Goal: Task Accomplishment & Management: Complete application form

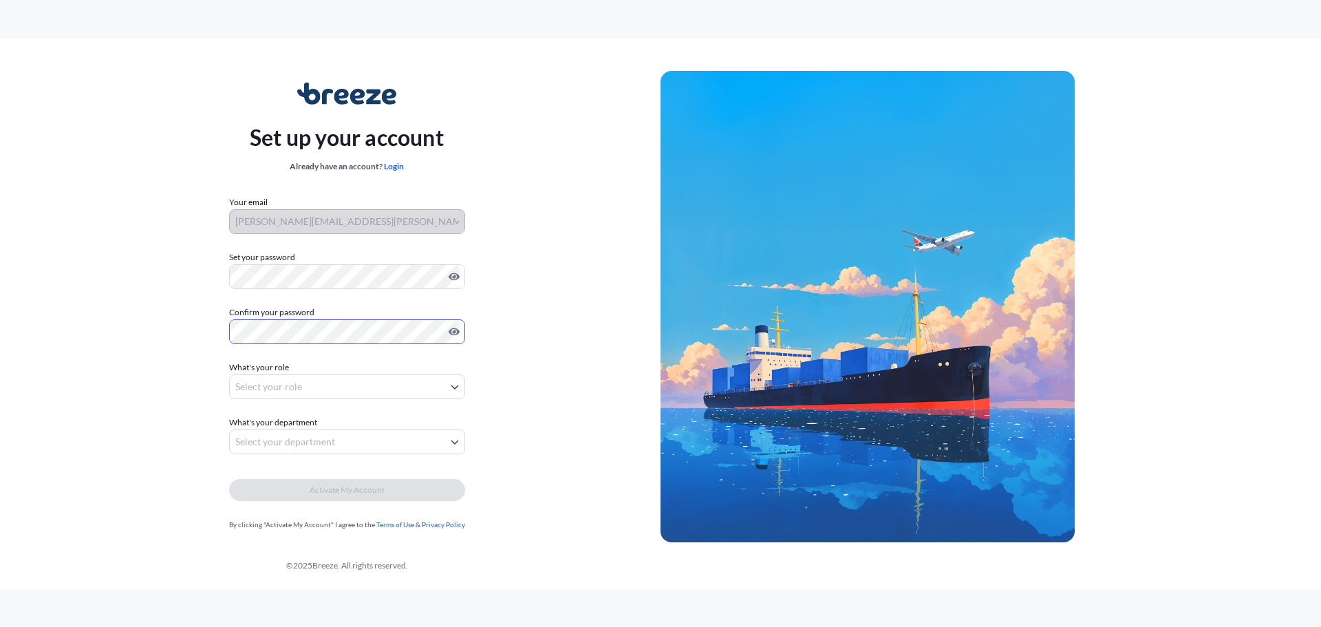
click at [396, 377] on body "Set up your account Already have an account? Login Your email [PERSON_NAME][EMA…" at bounding box center [660, 313] width 1321 height 627
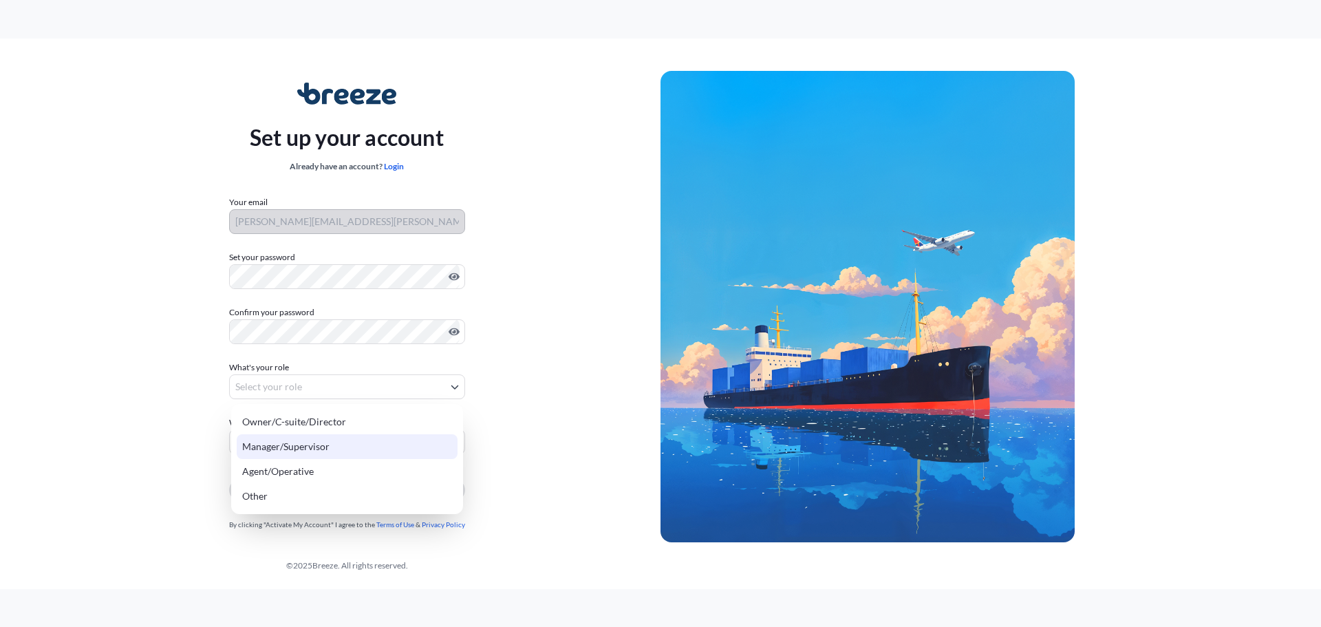
click at [340, 446] on div "Manager/Supervisor" at bounding box center [347, 446] width 221 height 25
select select "manager/supervisor"
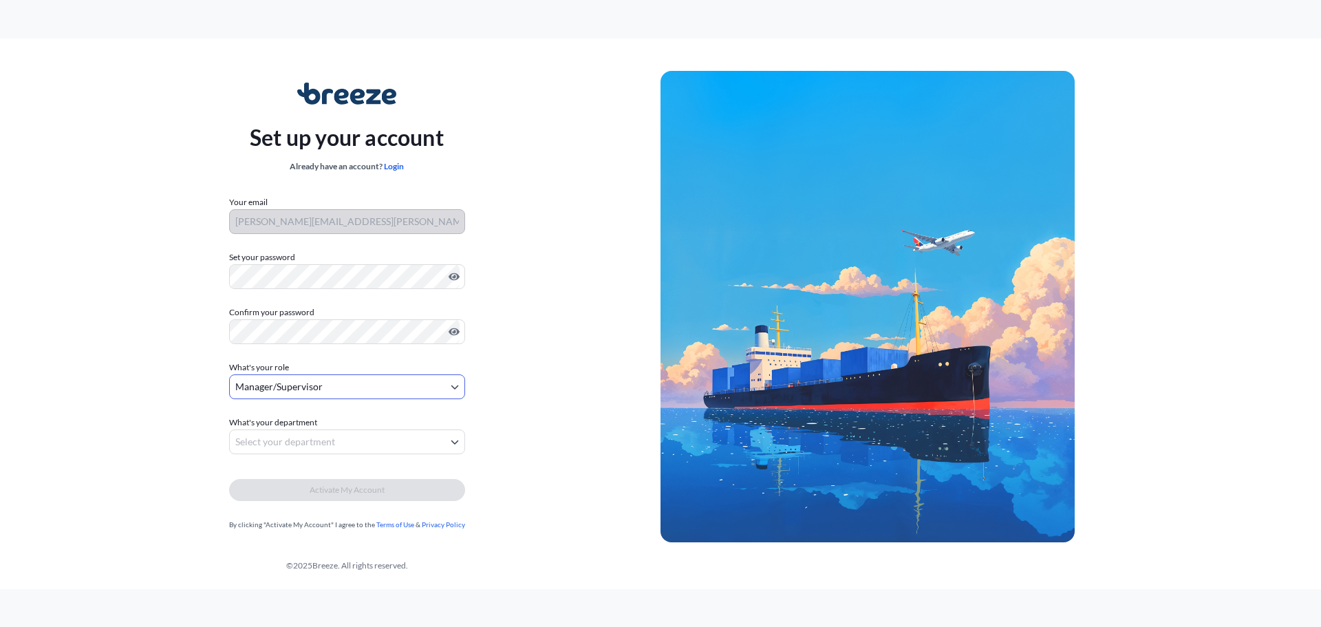
click at [333, 443] on body "Set up your account Already have an account? Login Your email [PERSON_NAME][EMA…" at bounding box center [660, 313] width 1321 height 627
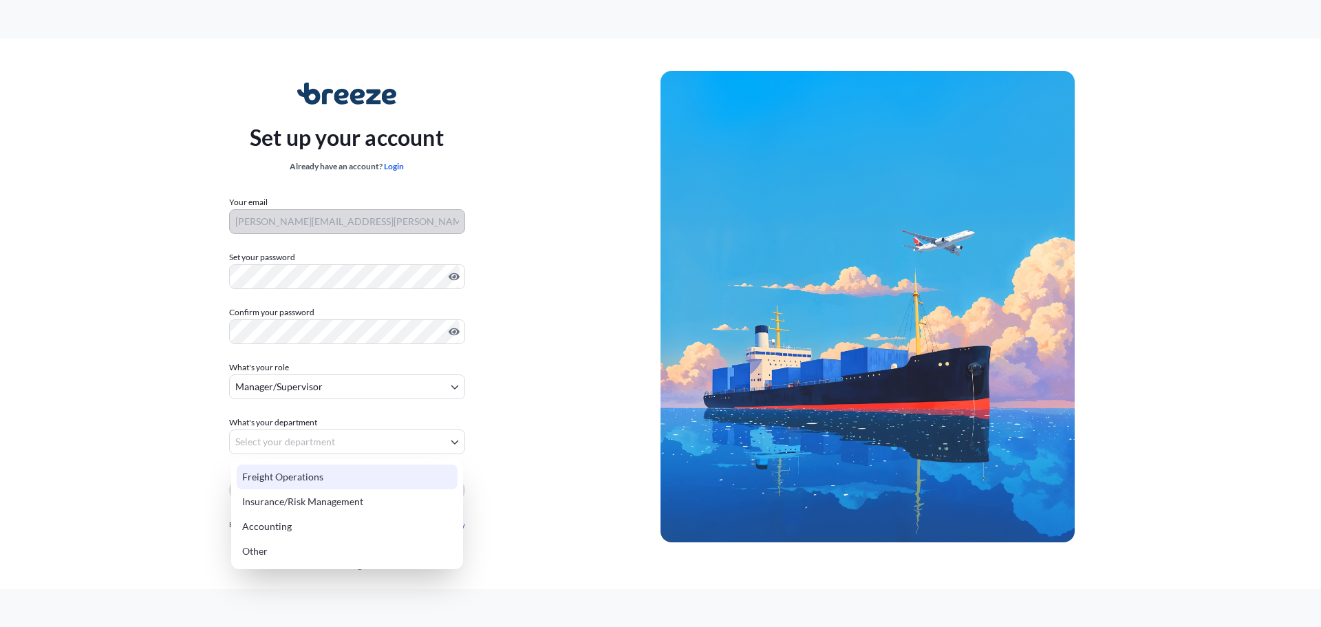
click at [334, 473] on div "Freight Operations" at bounding box center [347, 476] width 221 height 25
select select "freight operations"
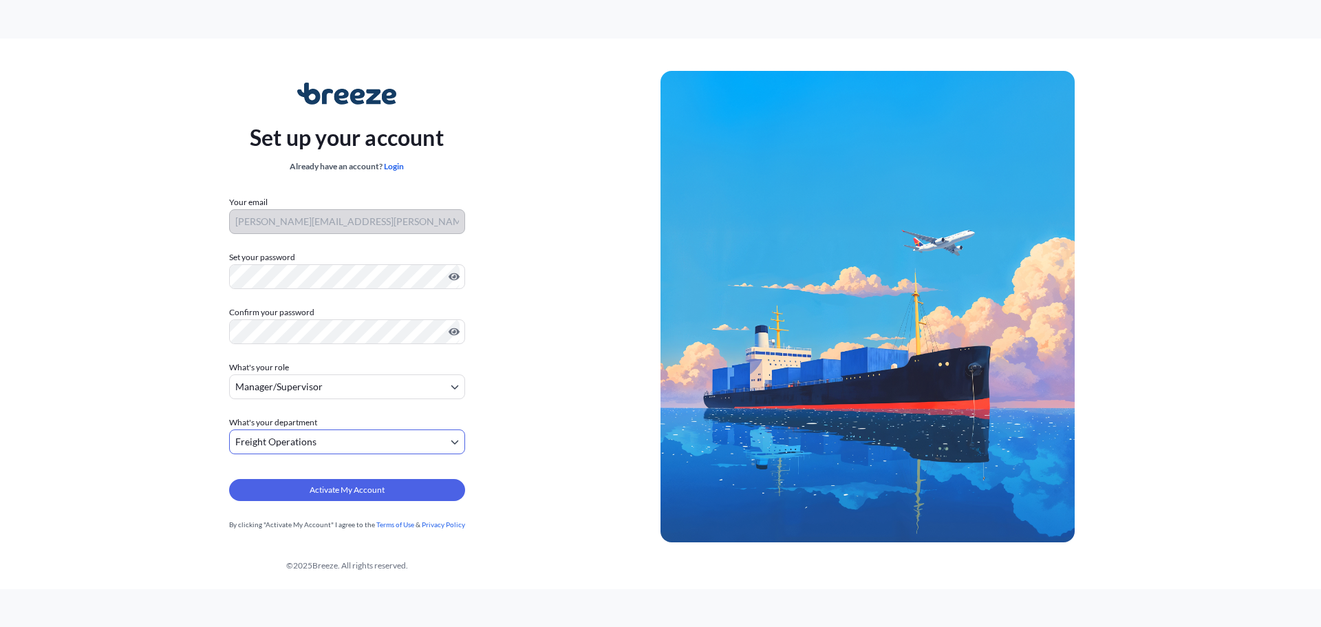
click at [305, 385] on body "Set up your account Already have an account? Login Your email [PERSON_NAME][EMA…" at bounding box center [660, 313] width 1321 height 627
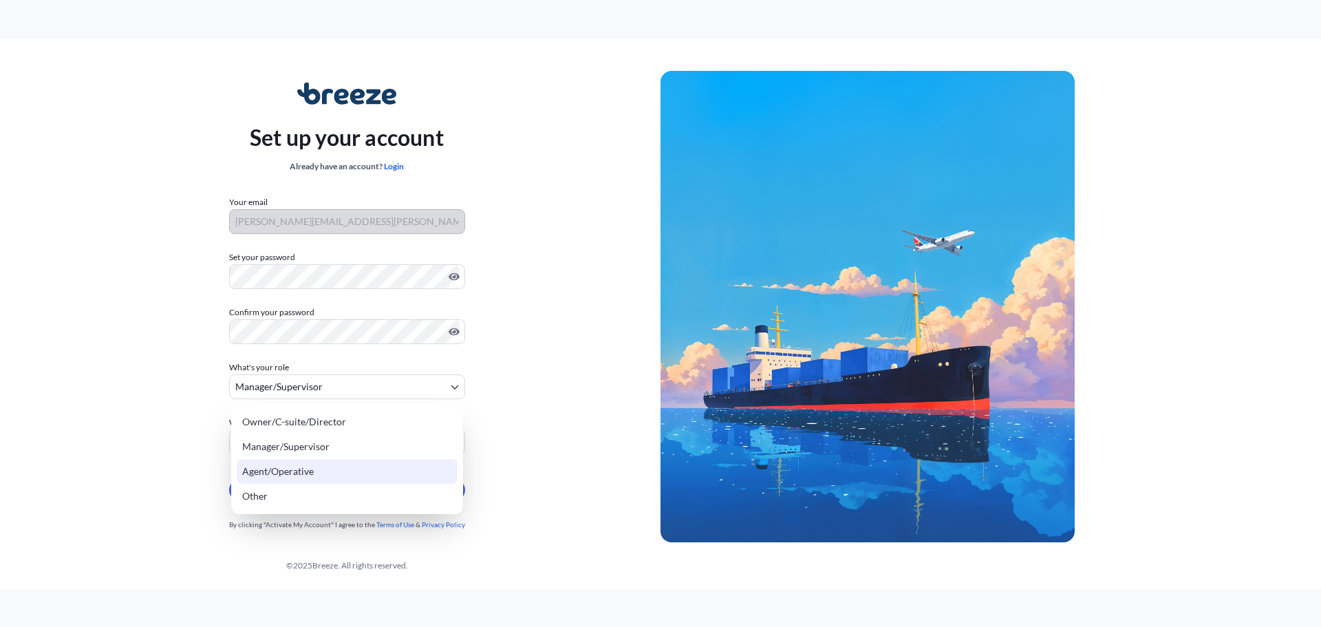
click at [292, 467] on div "Agent/Operative" at bounding box center [347, 471] width 221 height 25
select select "agent/operative"
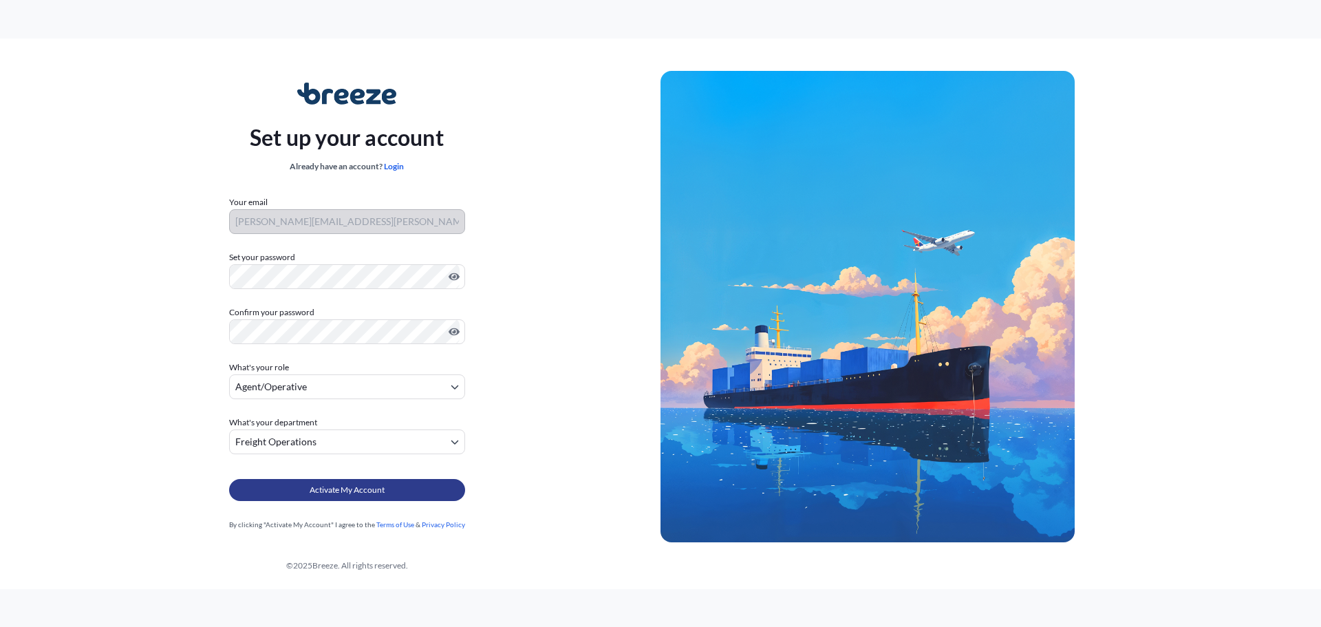
click at [331, 486] on span "Activate My Account" at bounding box center [347, 490] width 75 height 14
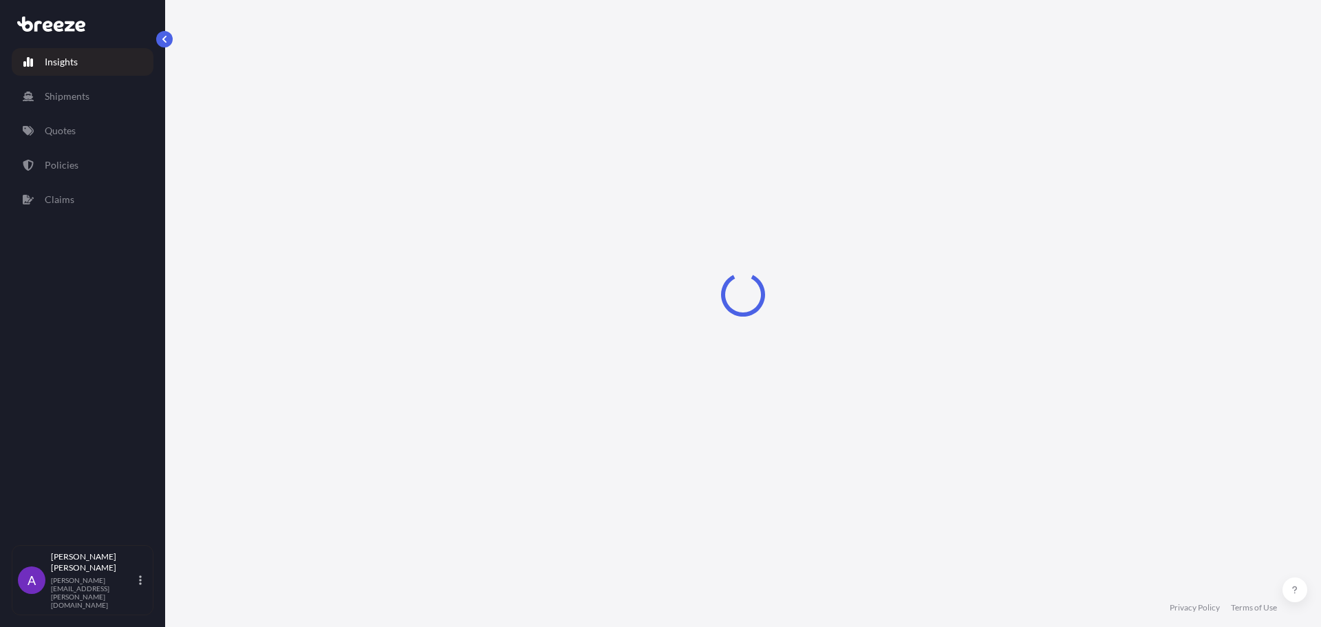
select select "2025"
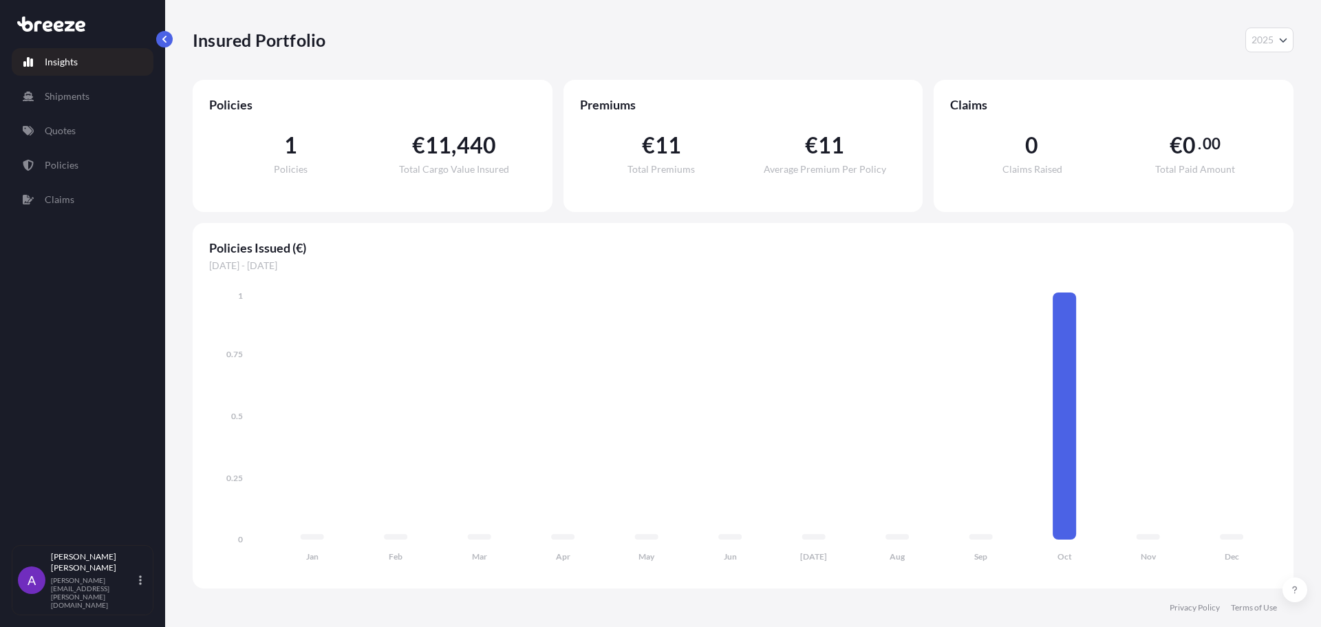
click at [72, 63] on p "Insights" at bounding box center [61, 62] width 33 height 14
click at [77, 91] on p "Shipments" at bounding box center [67, 96] width 45 height 14
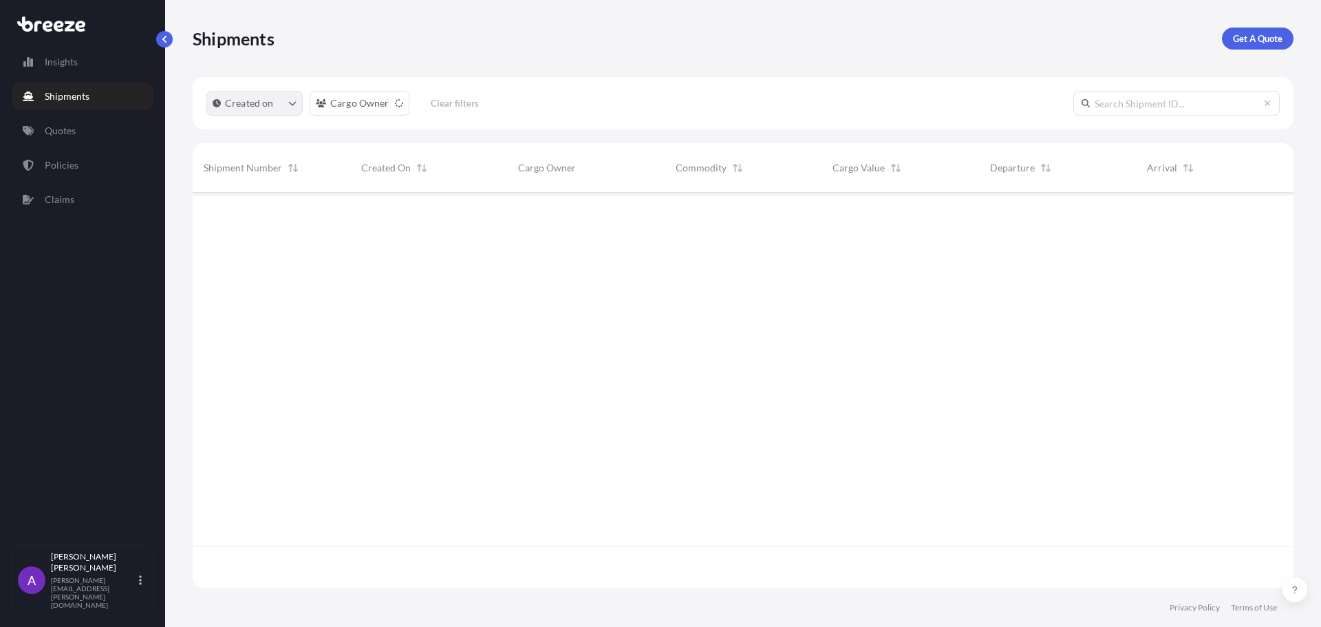
scroll to position [435, 1090]
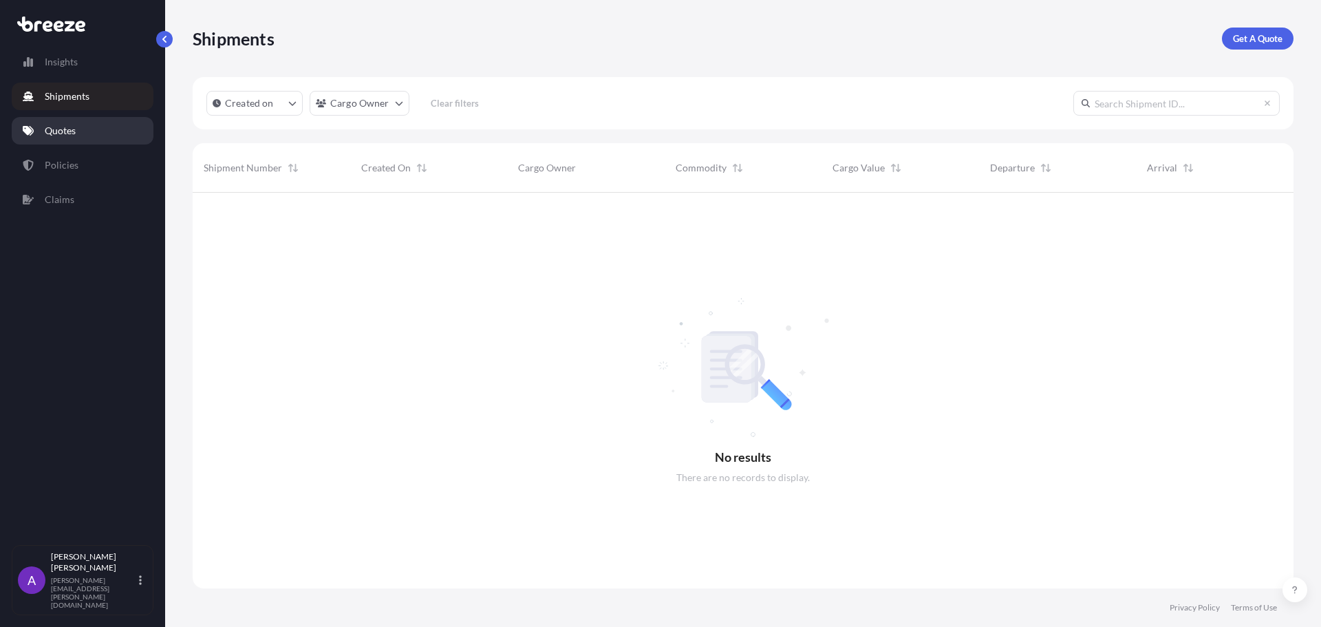
click at [67, 129] on p "Quotes" at bounding box center [60, 131] width 31 height 14
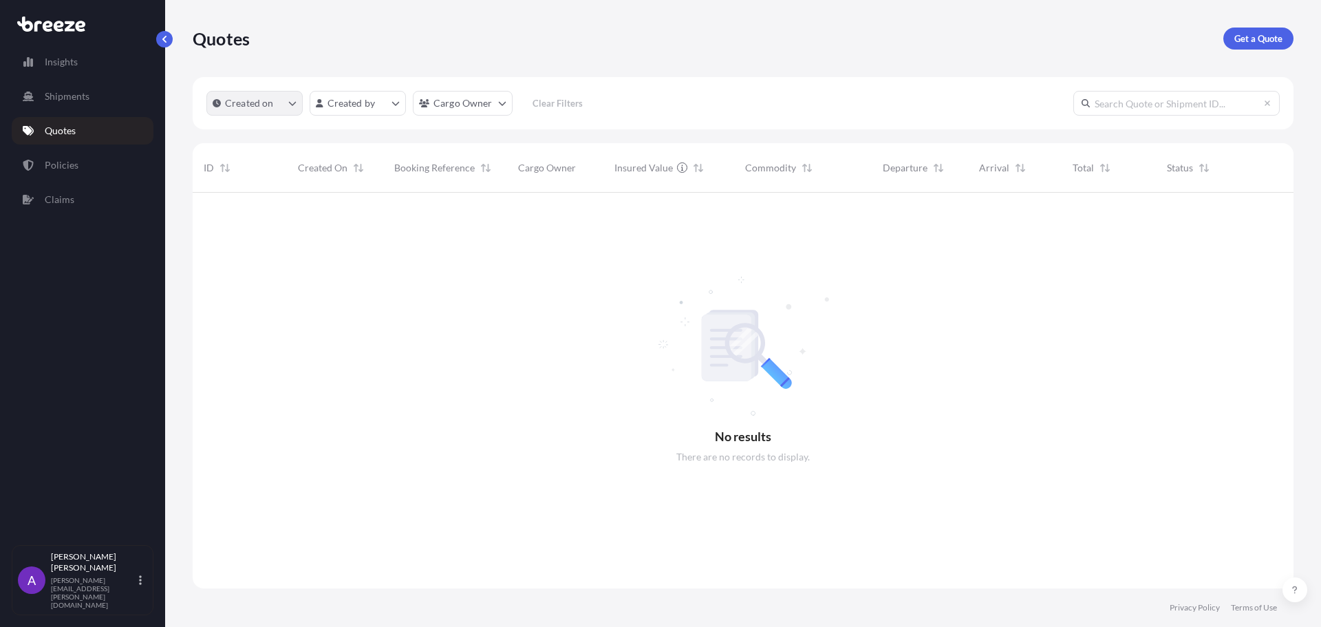
scroll to position [435, 1090]
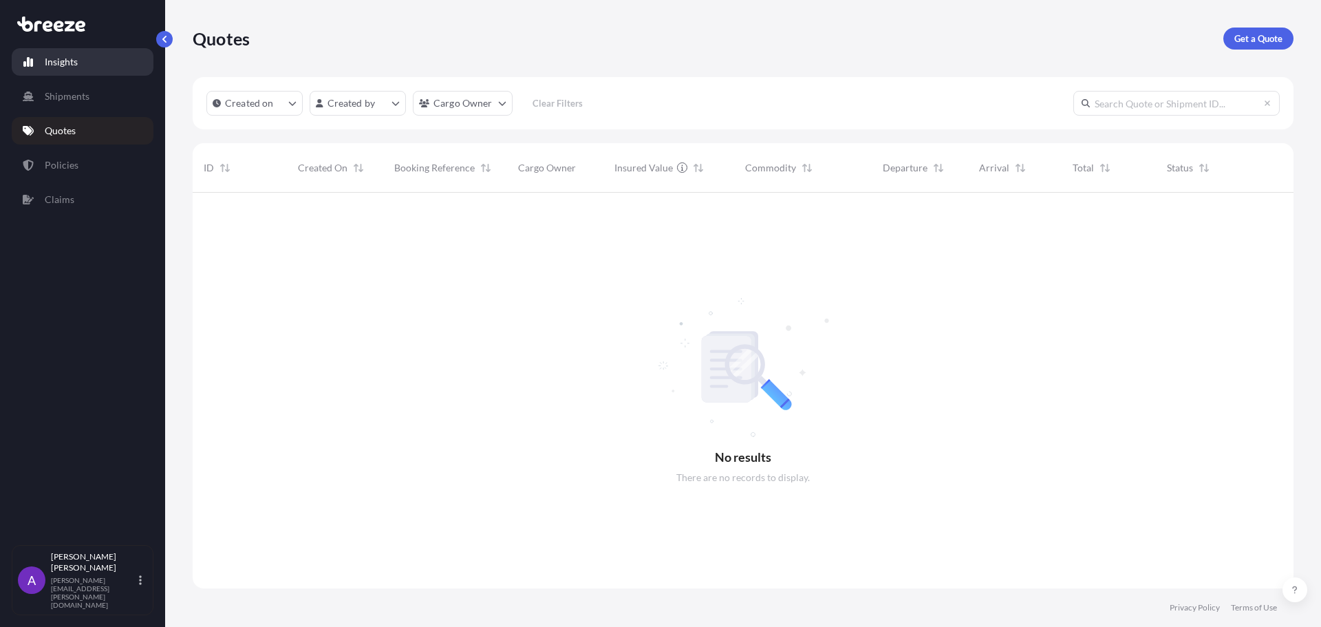
click at [67, 66] on p "Insights" at bounding box center [61, 62] width 33 height 14
select select "2025"
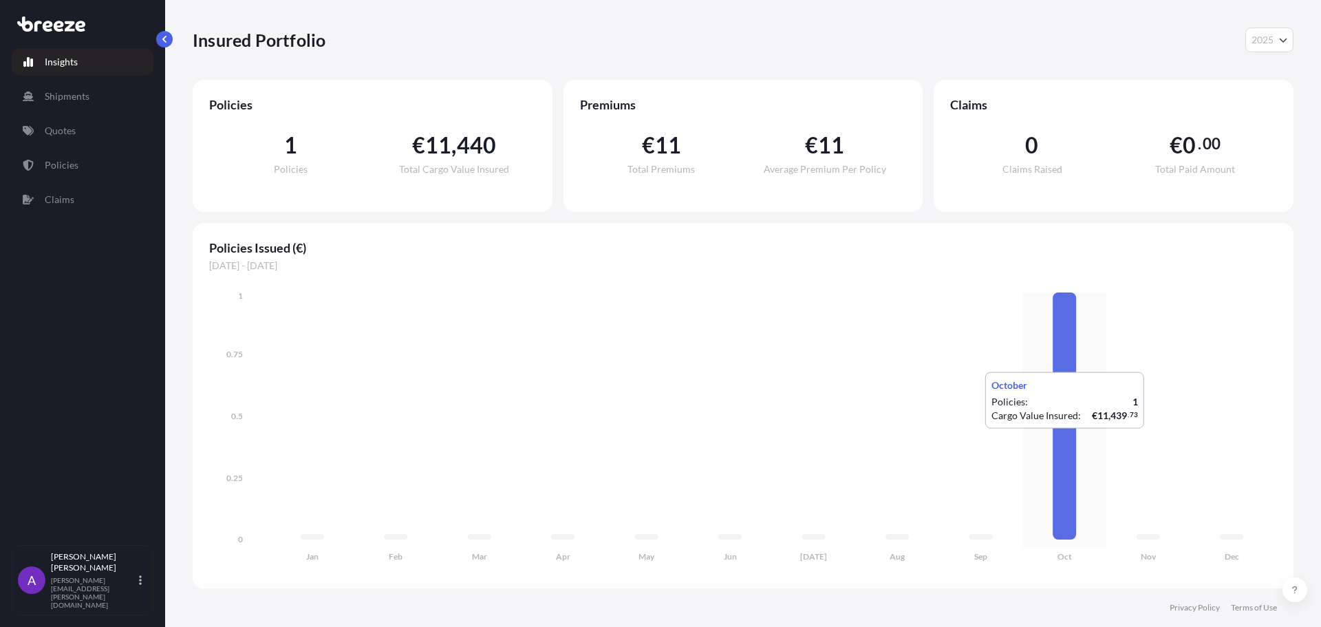
drag, startPoint x: 1054, startPoint y: 442, endPoint x: 1041, endPoint y: 429, distance: 18.0
drag, startPoint x: 1041, startPoint y: 429, endPoint x: 1071, endPoint y: 442, distance: 32.3
click at [1070, 443] on icon at bounding box center [1063, 415] width 23 height 247
click at [1070, 437] on icon at bounding box center [1063, 415] width 23 height 247
